Goal: Check status: Check status

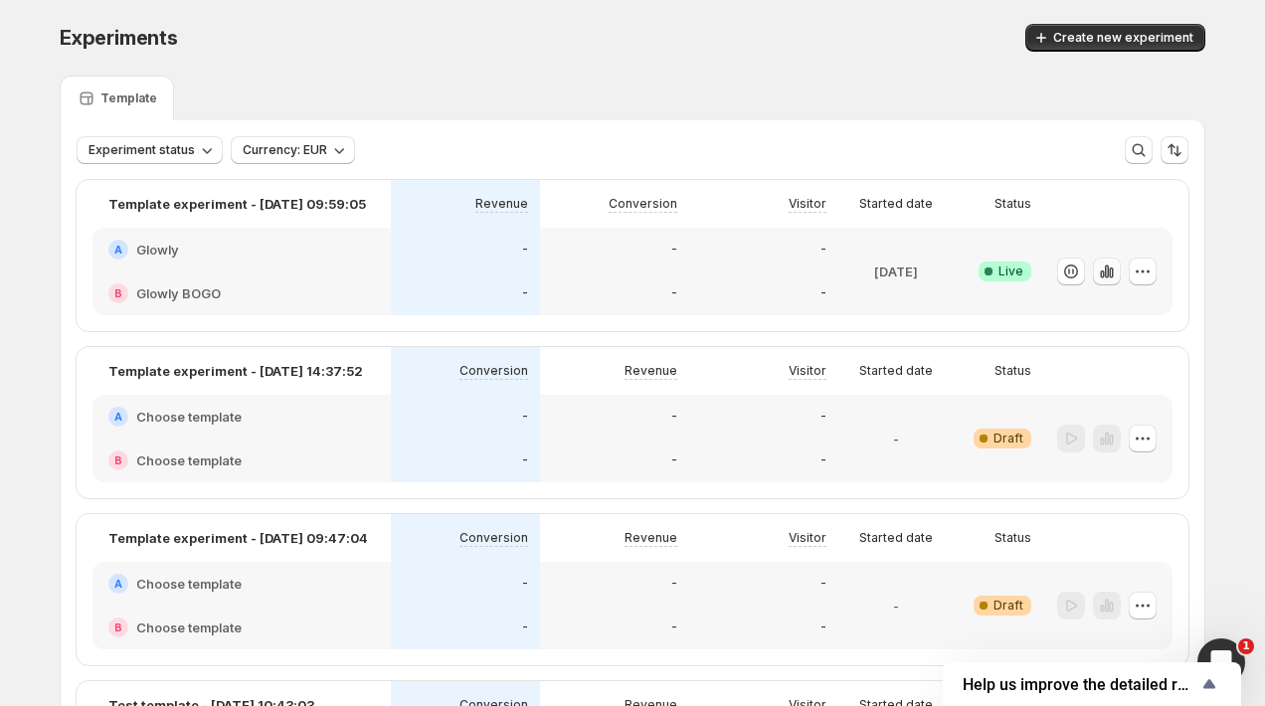
click at [1100, 262] on icon "button" at bounding box center [1107, 272] width 20 height 20
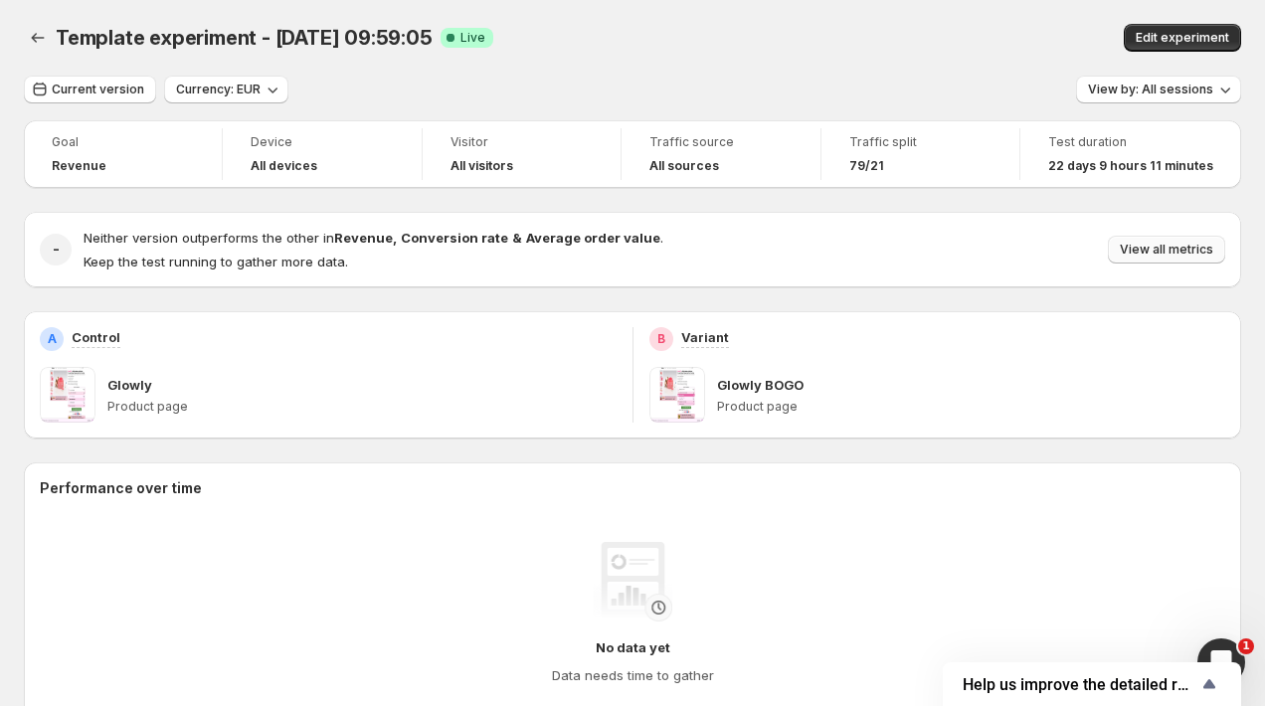
click at [1154, 242] on button "View all metrics" at bounding box center [1166, 250] width 117 height 28
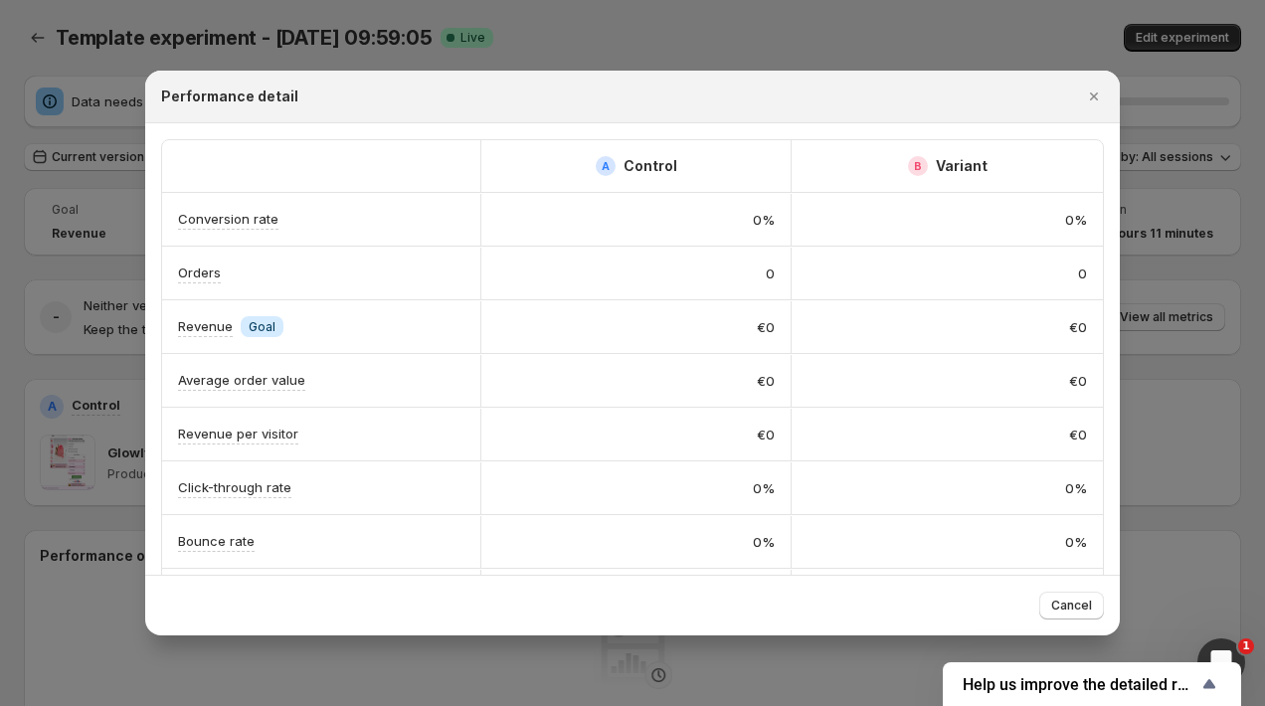
click at [146, 211] on div "A Control B Variant Conversion rate 0% 0% Orders 0 0 Revenue Info Goal €0 €0 Av…" at bounding box center [632, 568] width 975 height 891
click at [103, 227] on div at bounding box center [632, 353] width 1265 height 706
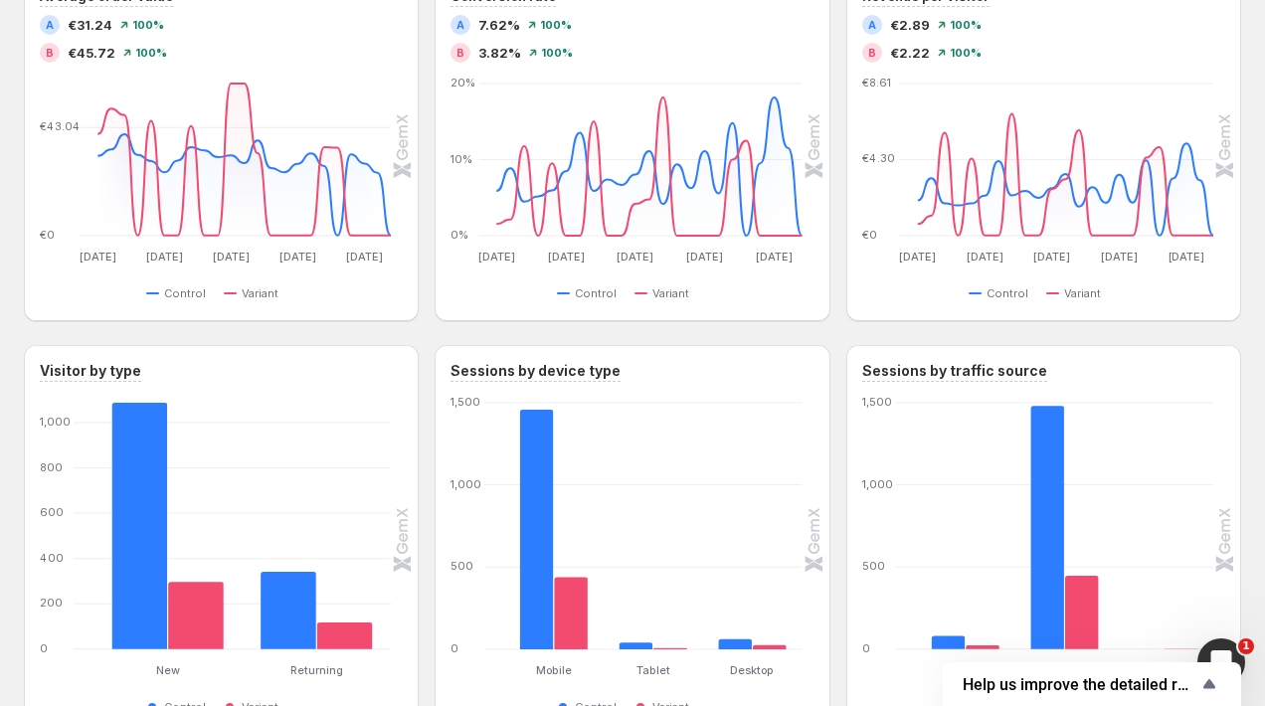
scroll to position [648, 0]
